Goal: Task Accomplishment & Management: Complete application form

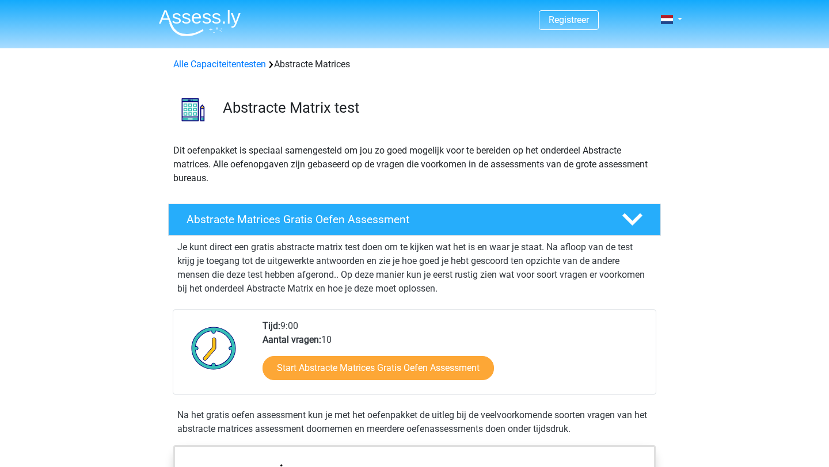
scroll to position [60, 0]
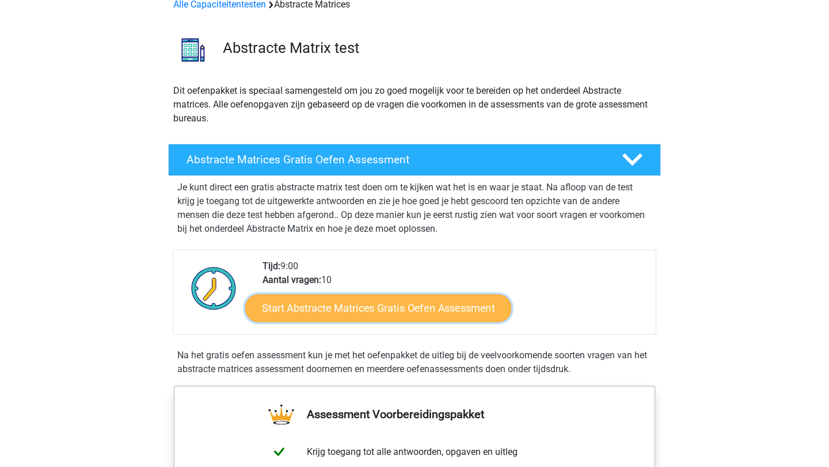
click at [382, 301] on link "Start Abstracte Matrices Gratis Oefen Assessment" at bounding box center [378, 308] width 266 height 28
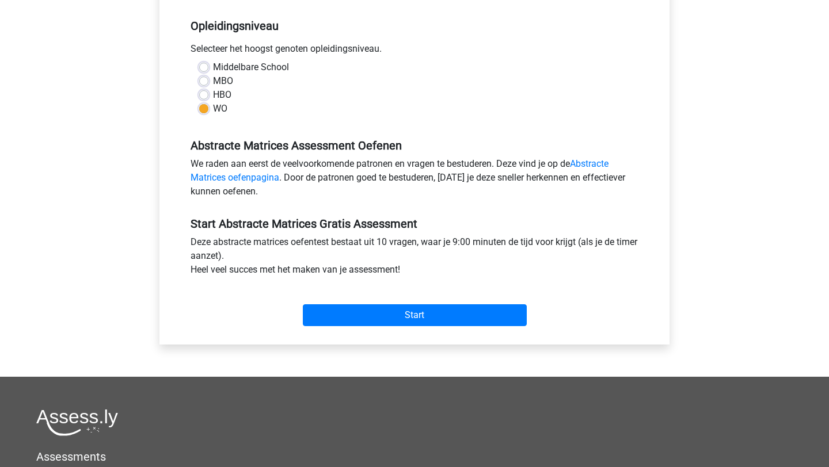
scroll to position [241, 0]
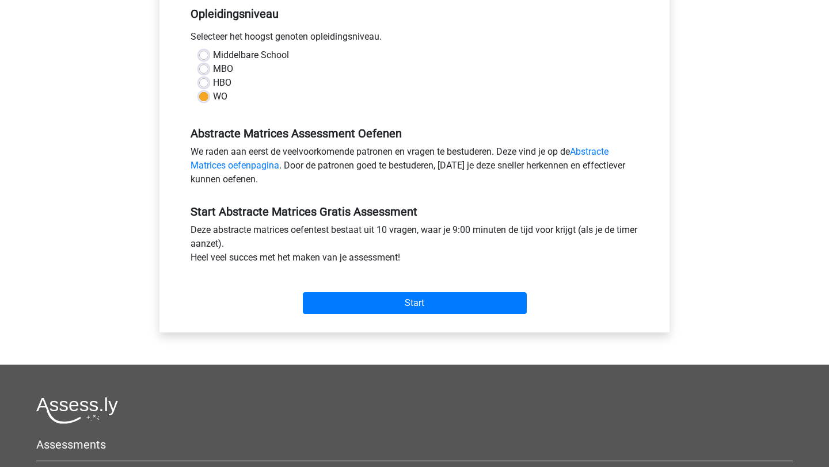
click at [345, 314] on div "Start" at bounding box center [414, 294] width 465 height 50
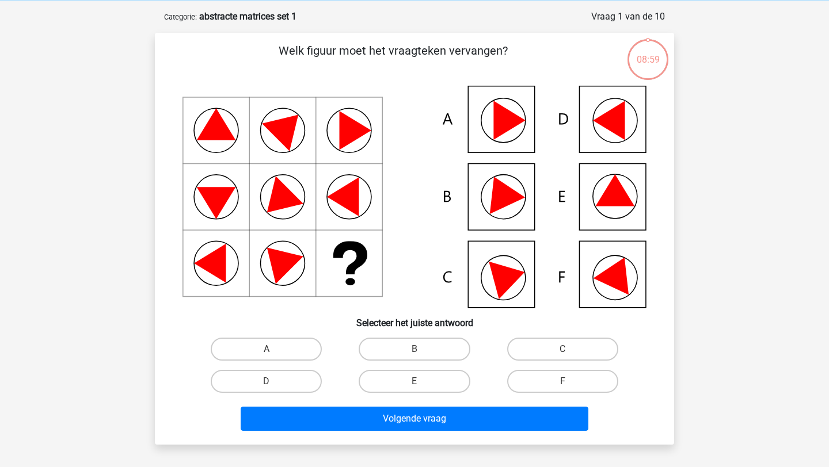
scroll to position [50, 0]
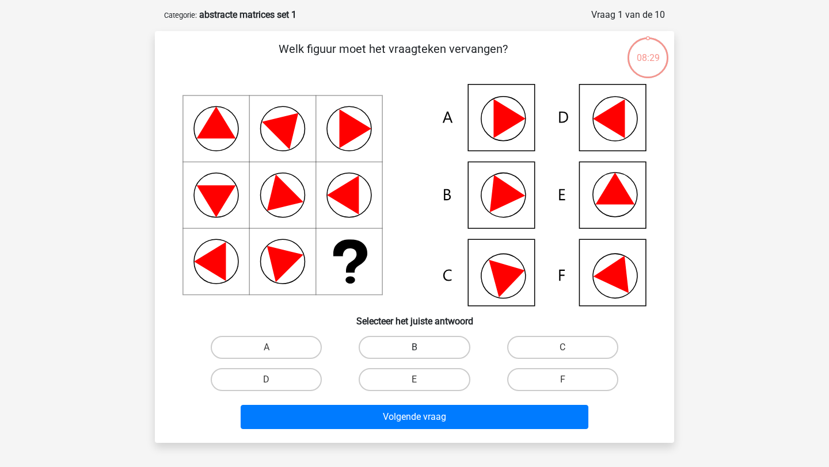
click at [376, 345] on label "B" at bounding box center [414, 347] width 111 height 23
click at [414, 348] on input "B" at bounding box center [417, 351] width 7 height 7
radio input "true"
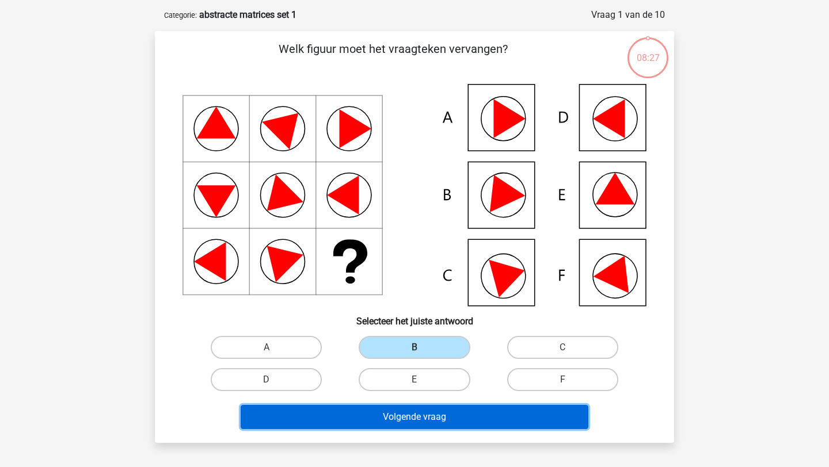
click at [370, 414] on button "Volgende vraag" at bounding box center [415, 417] width 348 height 24
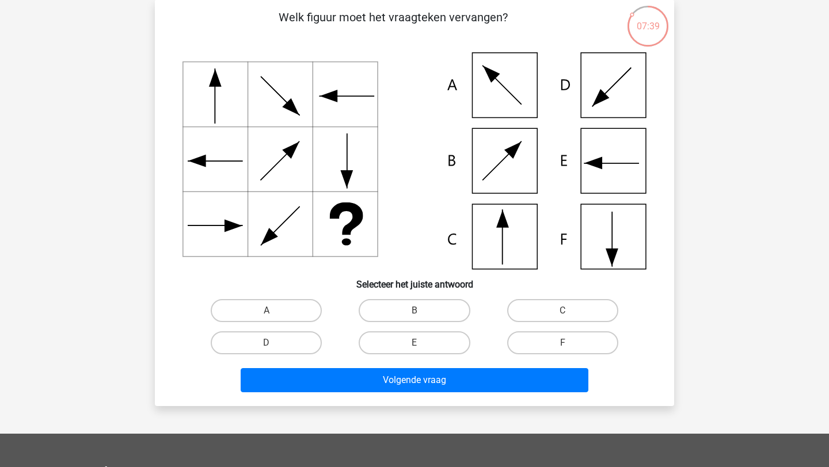
scroll to position [93, 0]
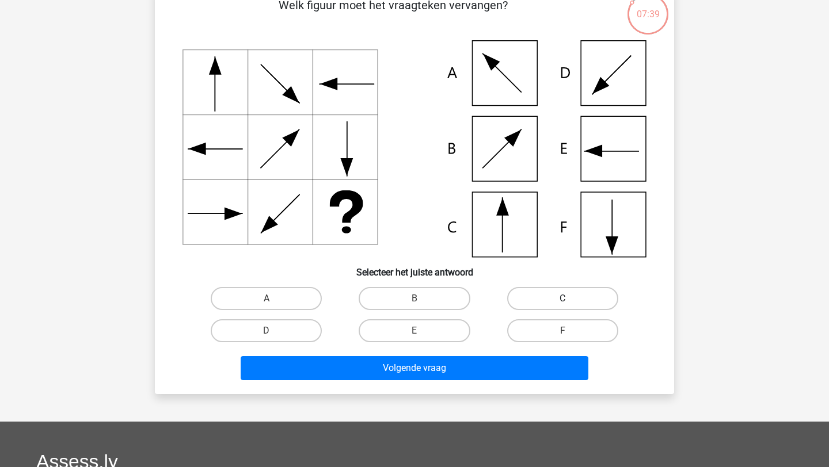
click at [545, 294] on label "C" at bounding box center [562, 298] width 111 height 23
click at [562, 299] on input "C" at bounding box center [565, 302] width 7 height 7
radio input "true"
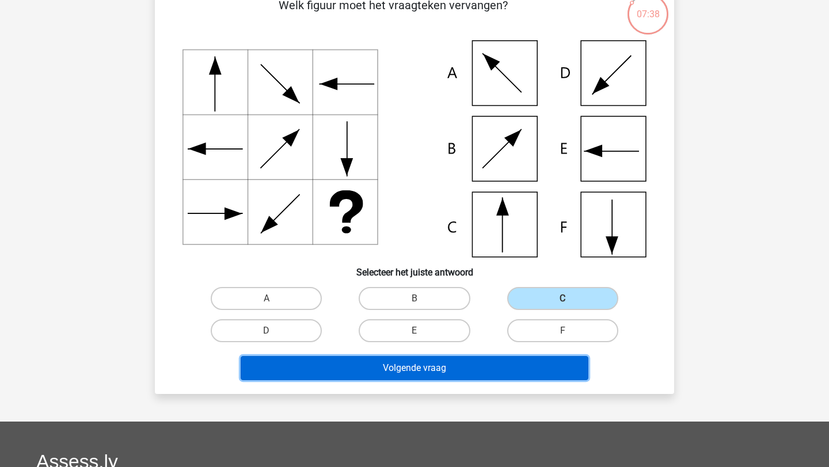
click at [457, 378] on button "Volgende vraag" at bounding box center [415, 368] width 348 height 24
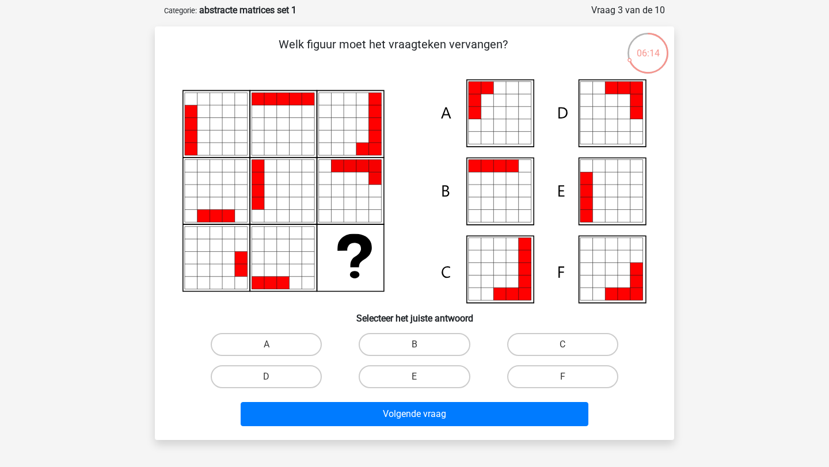
scroll to position [68, 0]
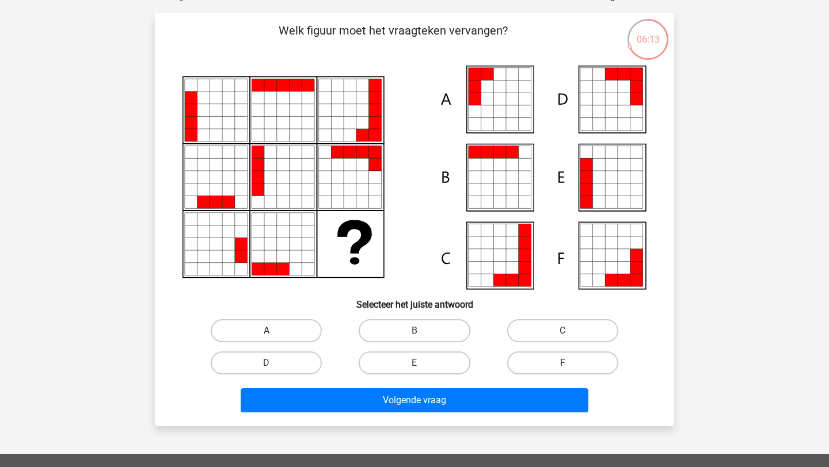
click at [318, 328] on label "A" at bounding box center [266, 330] width 111 height 23
click at [274, 331] on input "A" at bounding box center [270, 334] width 7 height 7
radio input "true"
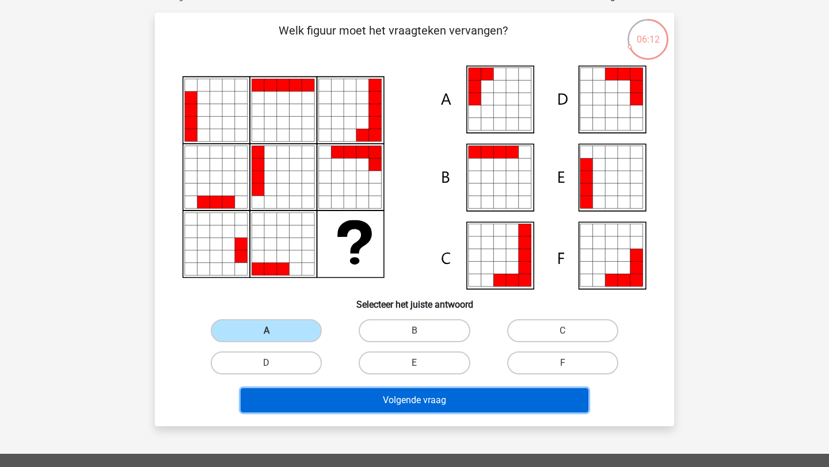
click at [366, 391] on button "Volgende vraag" at bounding box center [415, 401] width 348 height 24
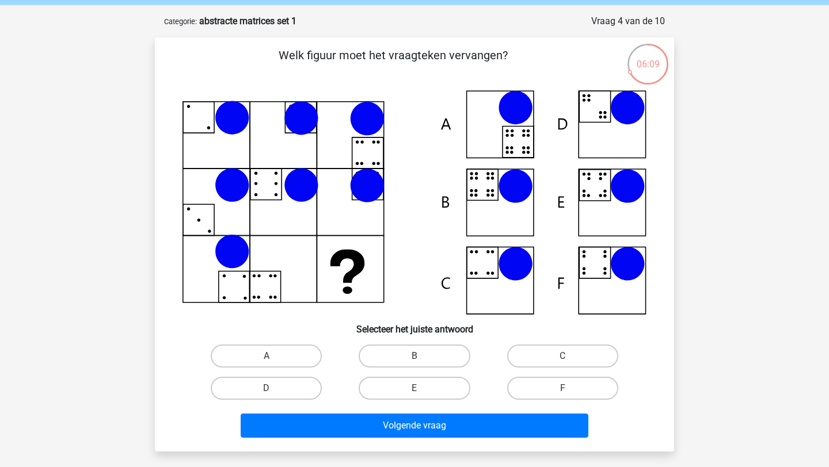
scroll to position [47, 0]
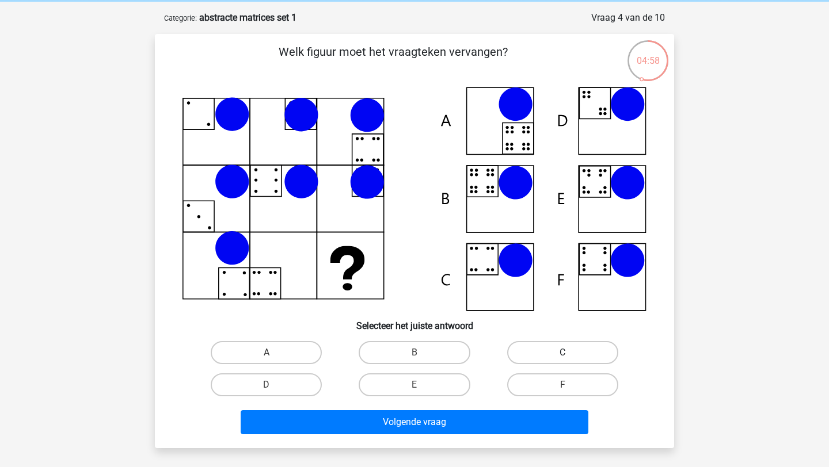
click at [544, 353] on label "C" at bounding box center [562, 352] width 111 height 23
click at [562, 353] on input "C" at bounding box center [565, 356] width 7 height 7
radio input "true"
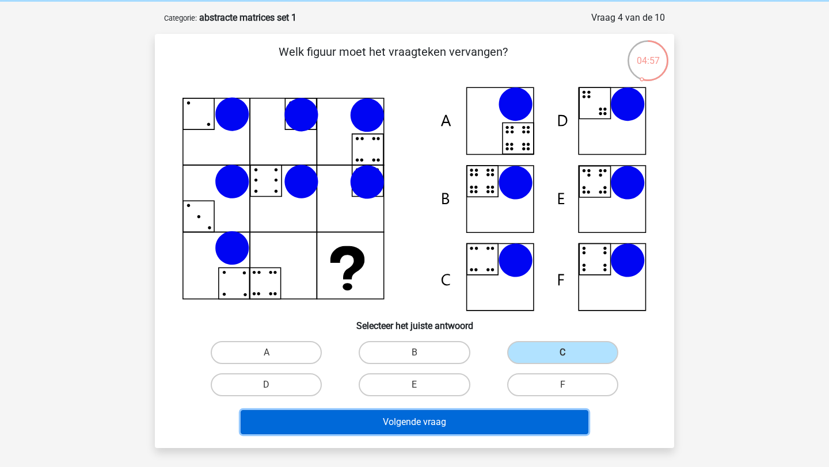
click at [465, 422] on button "Volgende vraag" at bounding box center [415, 422] width 348 height 24
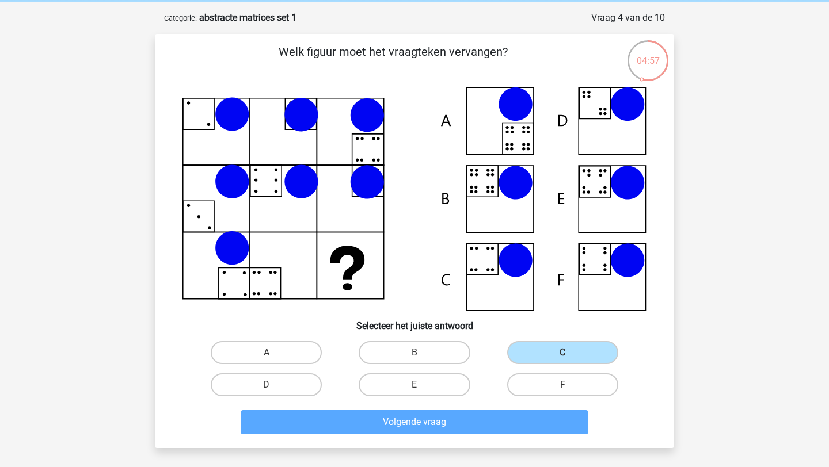
scroll to position [58, 0]
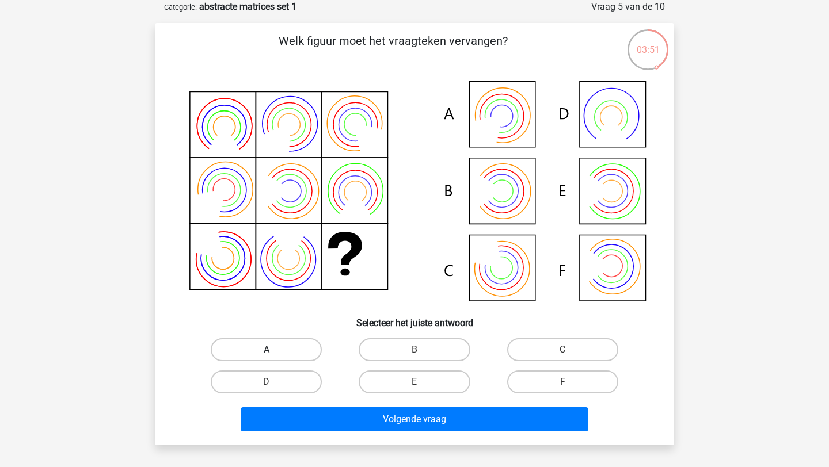
click at [300, 354] on label "A" at bounding box center [266, 349] width 111 height 23
click at [274, 354] on input "A" at bounding box center [270, 353] width 7 height 7
radio input "true"
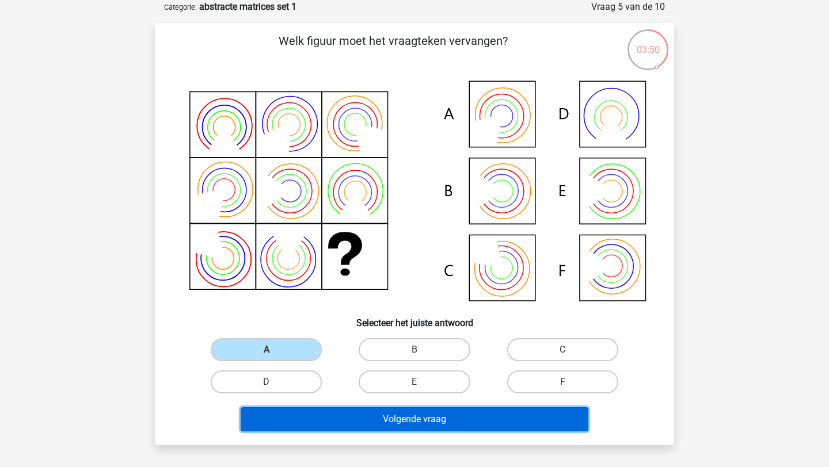
click at [338, 420] on button "Volgende vraag" at bounding box center [415, 420] width 348 height 24
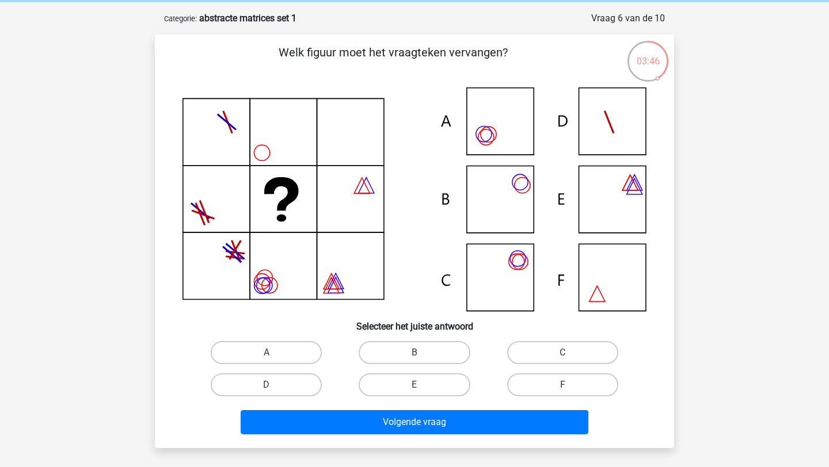
scroll to position [41, 0]
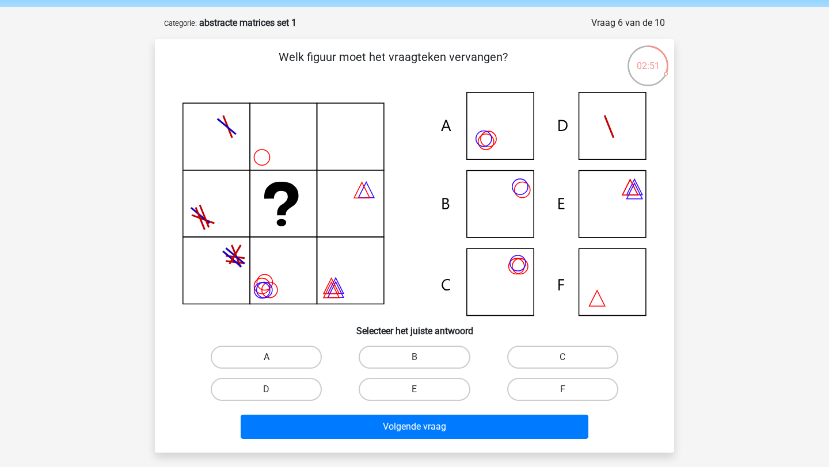
click at [249, 355] on label "A" at bounding box center [266, 357] width 111 height 23
click at [267, 357] on input "A" at bounding box center [270, 360] width 7 height 7
radio input "true"
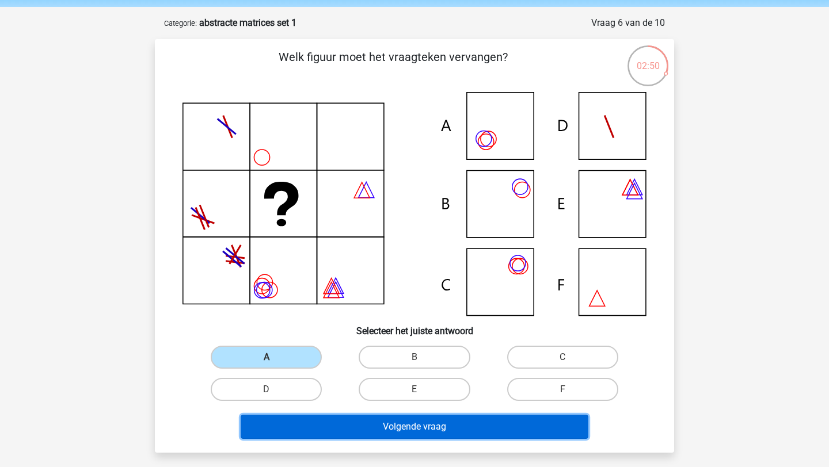
click at [355, 427] on button "Volgende vraag" at bounding box center [415, 427] width 348 height 24
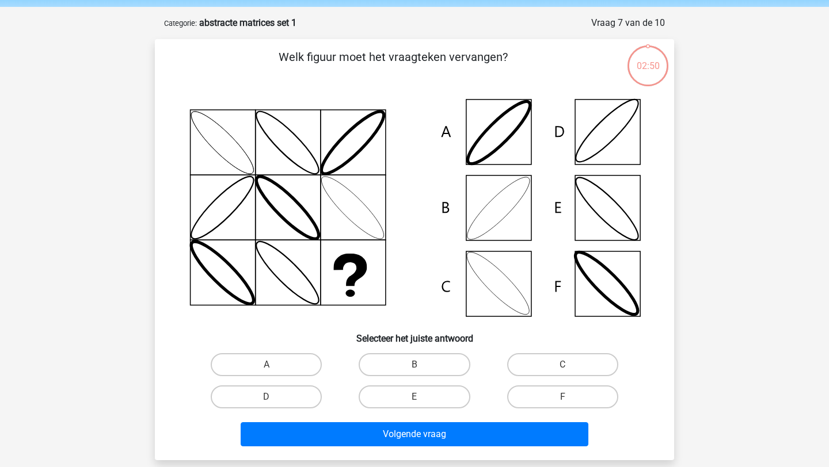
scroll to position [58, 0]
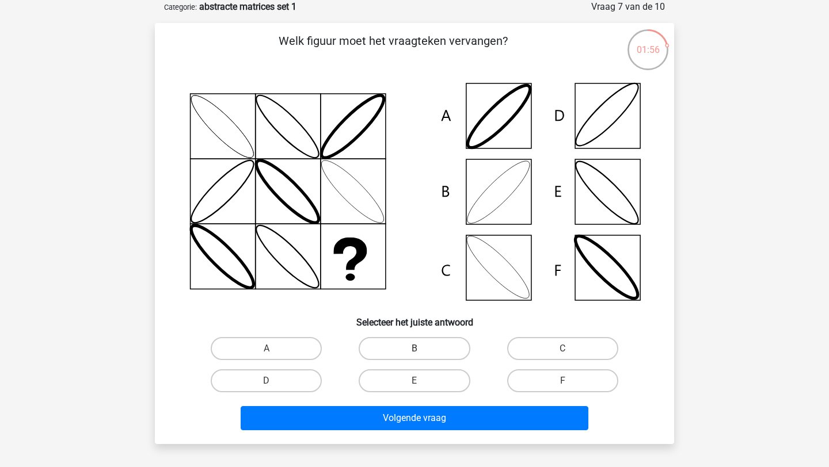
click at [410, 347] on label "B" at bounding box center [414, 348] width 111 height 23
click at [414, 349] on input "B" at bounding box center [417, 352] width 7 height 7
radio input "true"
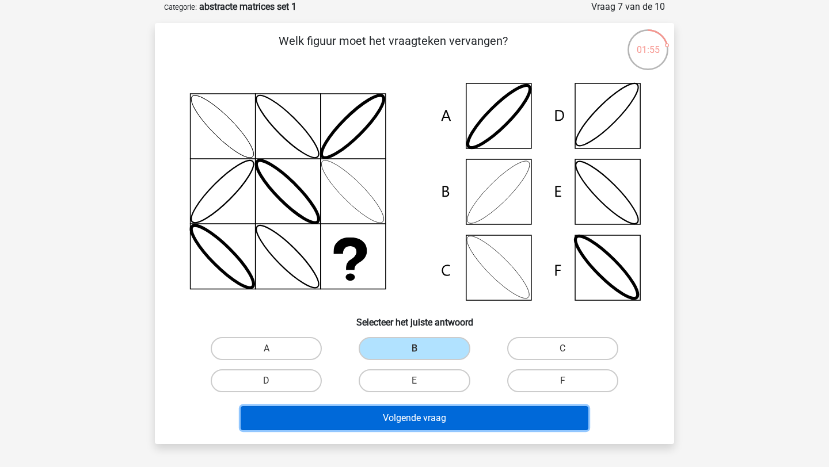
click at [391, 425] on button "Volgende vraag" at bounding box center [415, 418] width 348 height 24
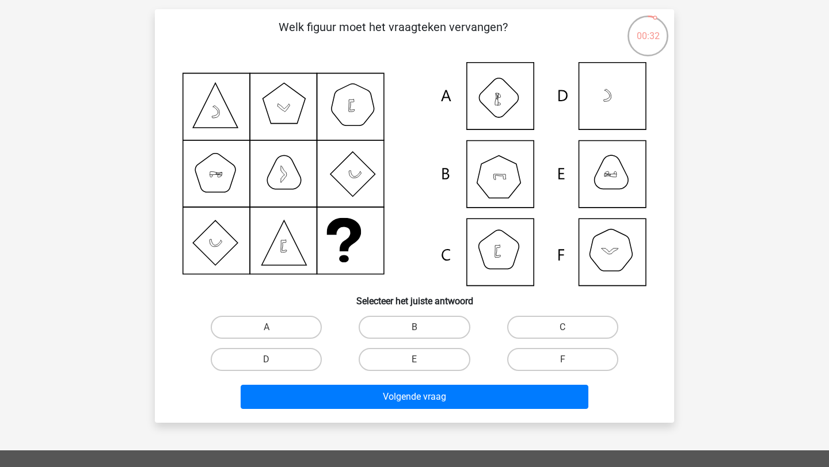
scroll to position [74, 0]
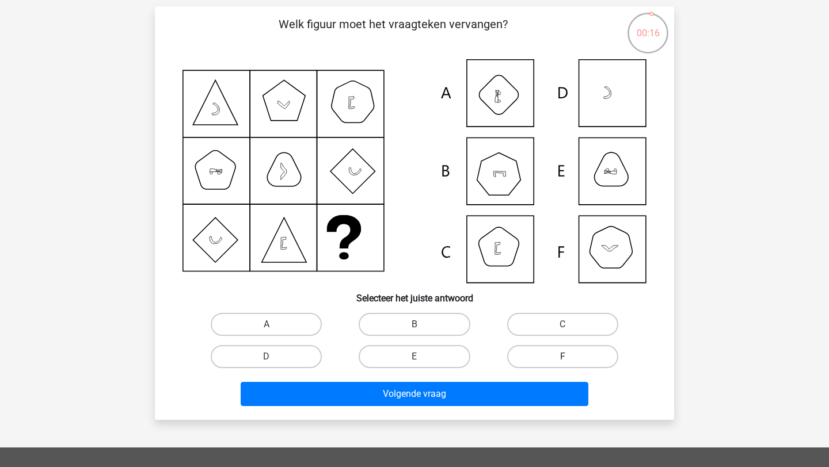
click at [534, 362] on label "F" at bounding box center [562, 356] width 111 height 23
click at [562, 362] on input "F" at bounding box center [565, 360] width 7 height 7
radio input "true"
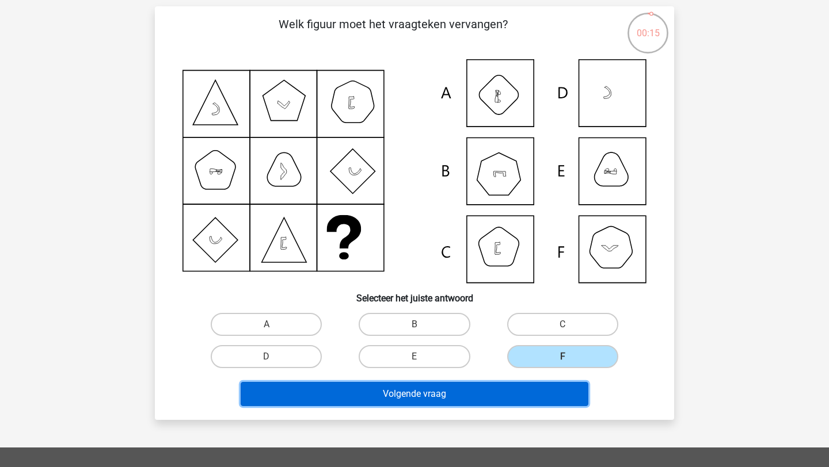
click at [494, 391] on button "Volgende vraag" at bounding box center [415, 394] width 348 height 24
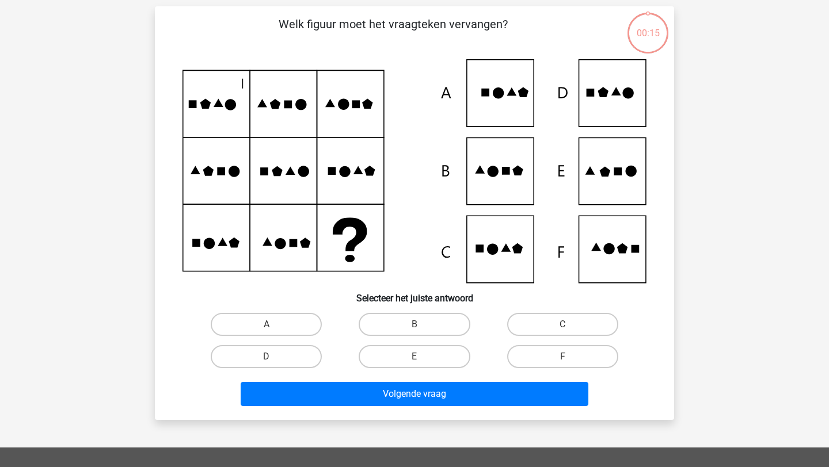
scroll to position [58, 0]
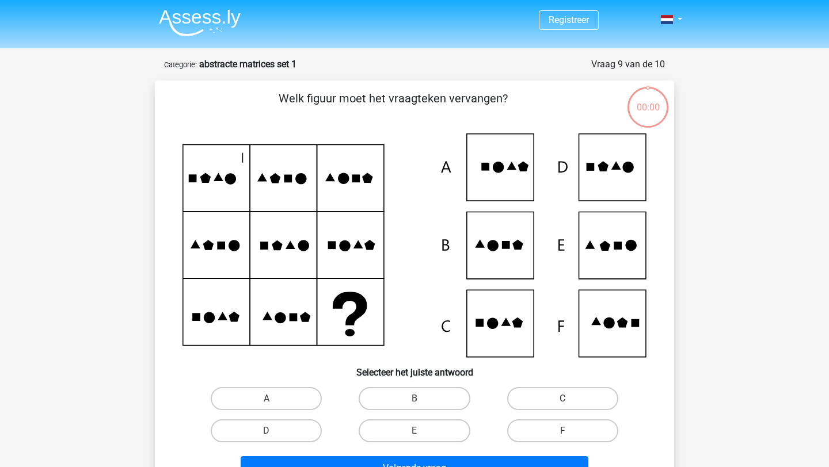
scroll to position [58, 0]
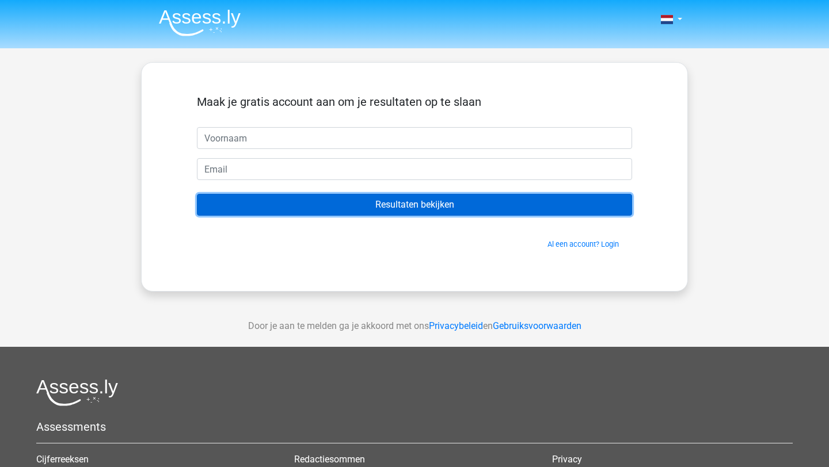
click at [408, 214] on input "Resultaten bekijken" at bounding box center [414, 205] width 435 height 22
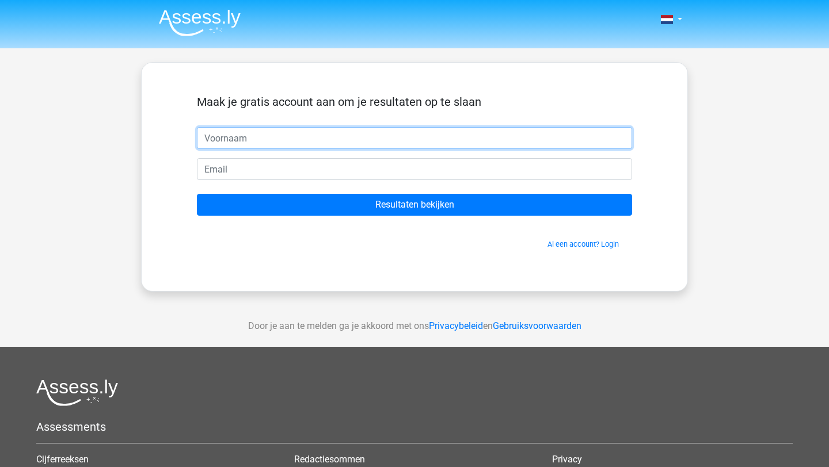
click at [327, 142] on input "text" at bounding box center [414, 138] width 435 height 22
type input "[PERSON_NAME]"
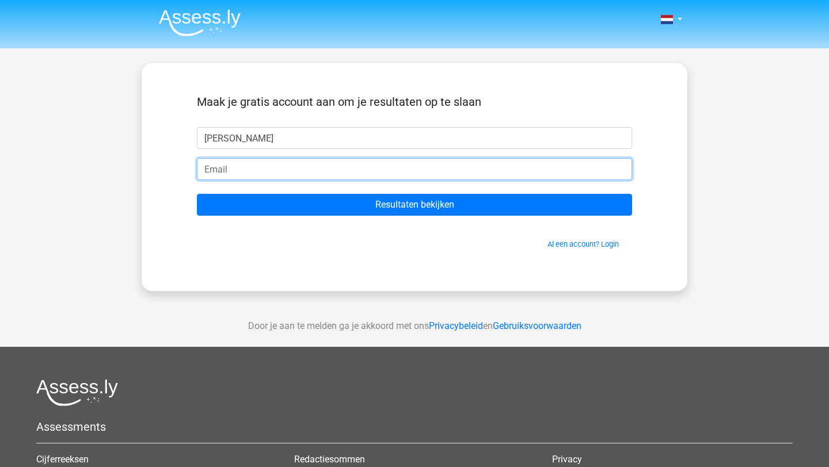
click at [297, 165] on input "email" at bounding box center [414, 169] width 435 height 22
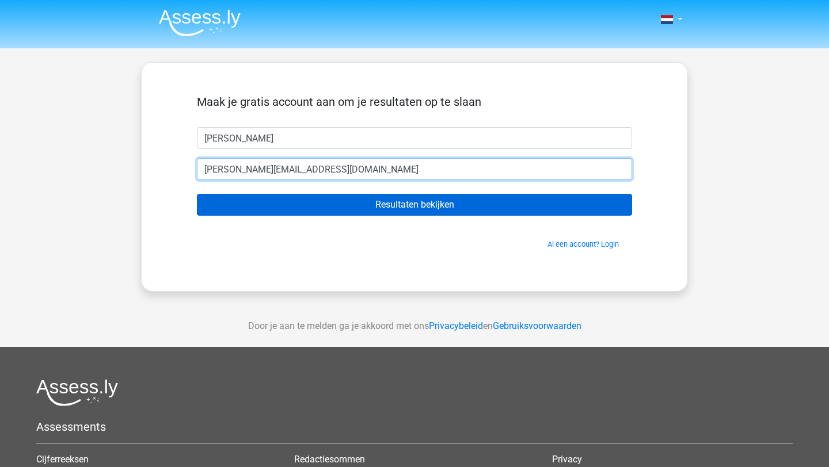
type input "annabazuin@hotmail.com"
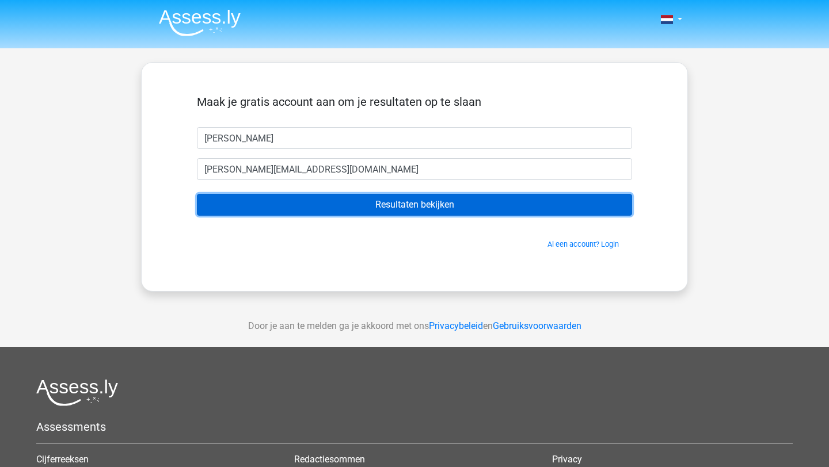
click at [341, 198] on input "Resultaten bekijken" at bounding box center [414, 205] width 435 height 22
